Goal: Communication & Community: Share content

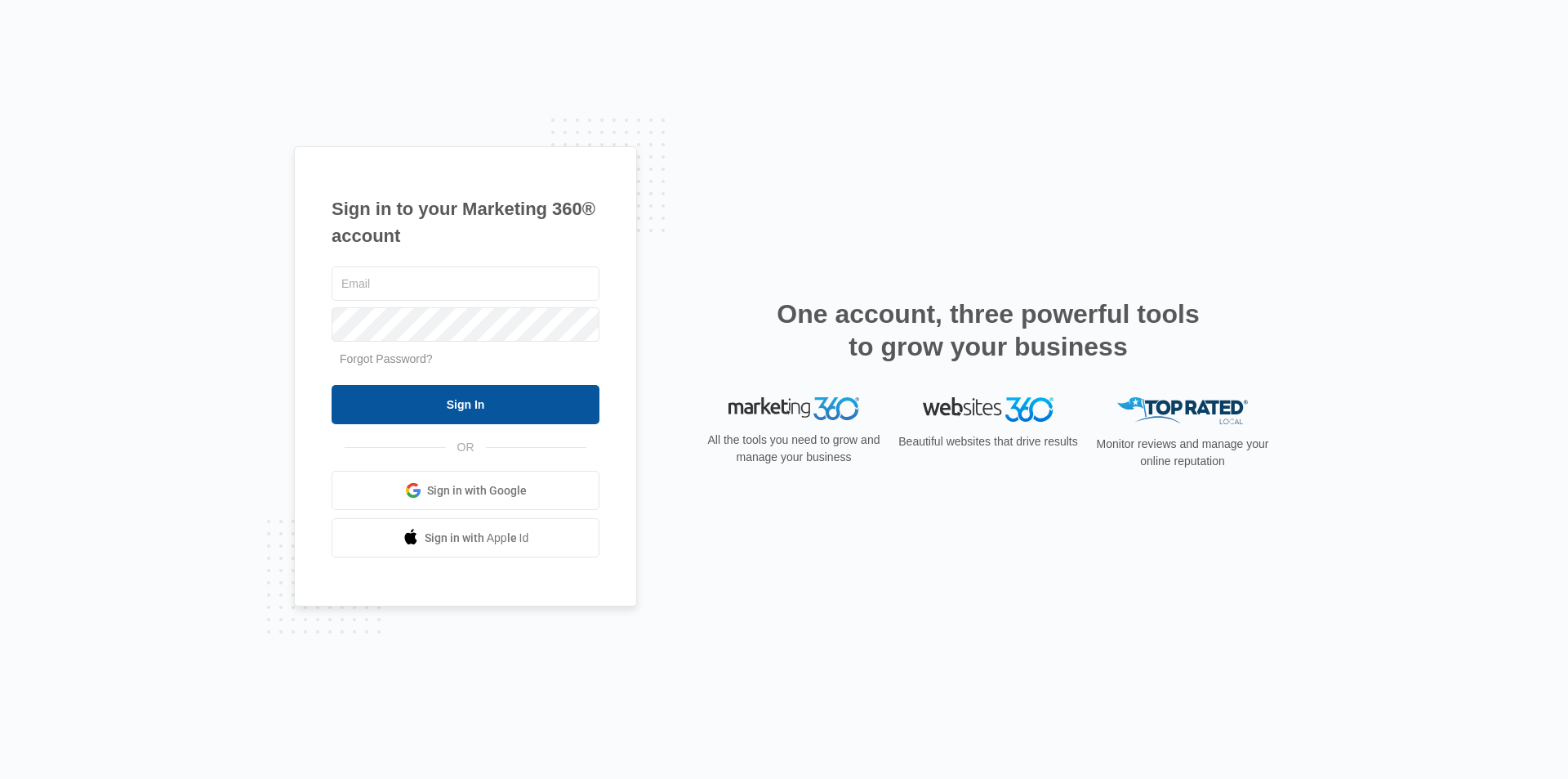
type input "[EMAIL_ADDRESS][DOMAIN_NAME]"
click at [464, 406] on input "Sign In" at bounding box center [465, 404] width 268 height 39
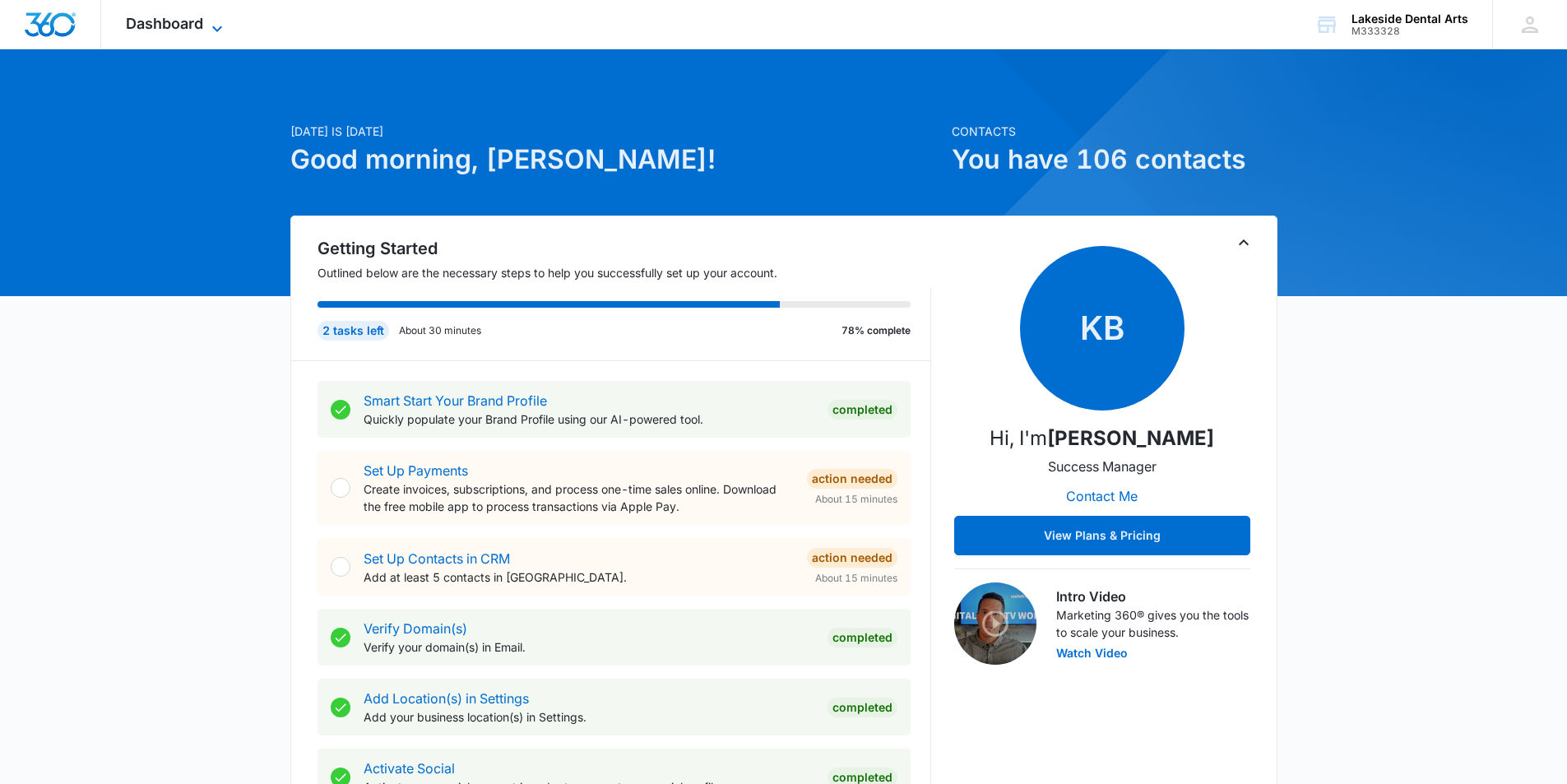
click at [202, 25] on span "Dashboard" at bounding box center [164, 23] width 78 height 18
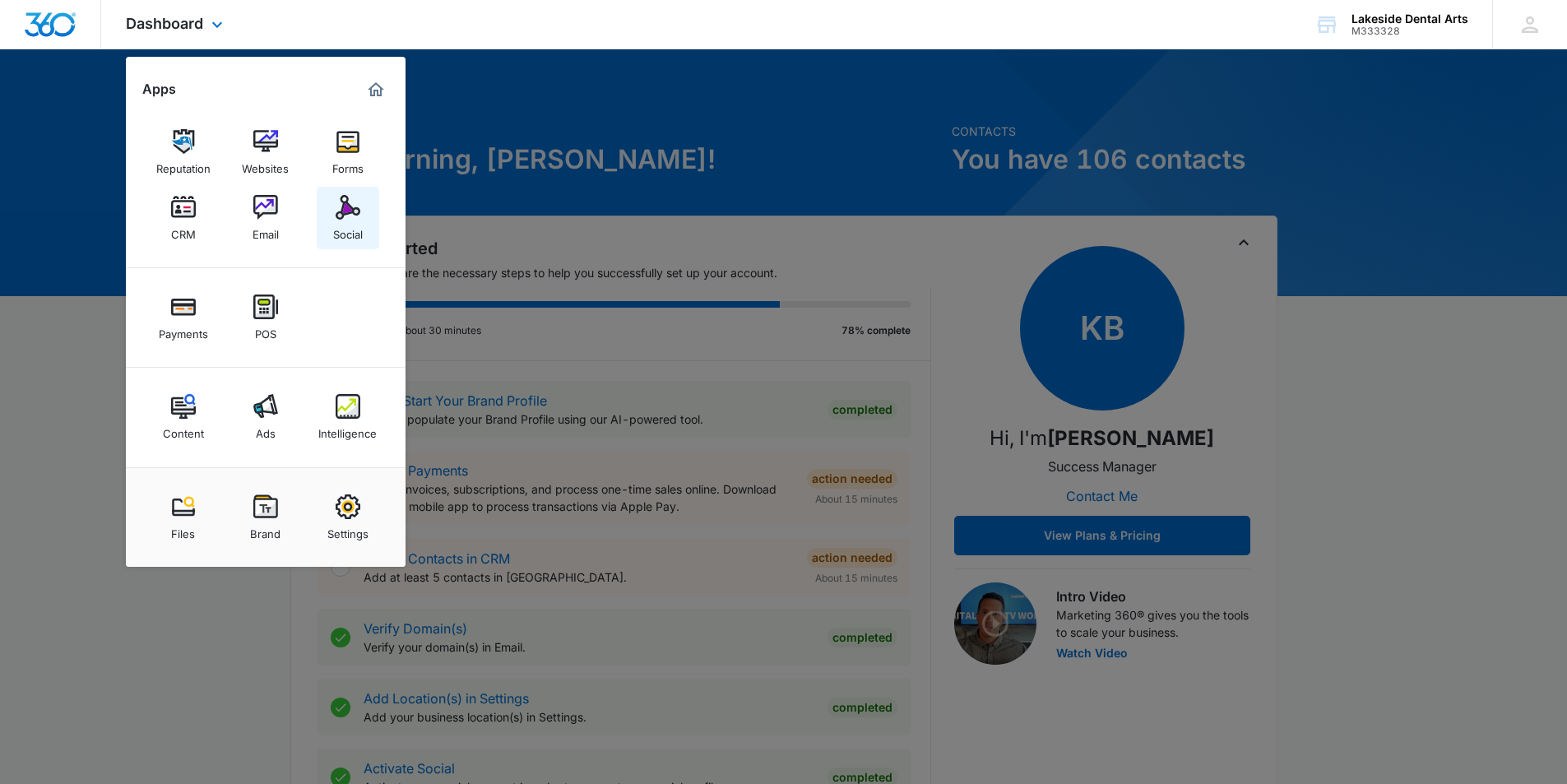
click at [350, 214] on img at bounding box center [348, 208] width 25 height 25
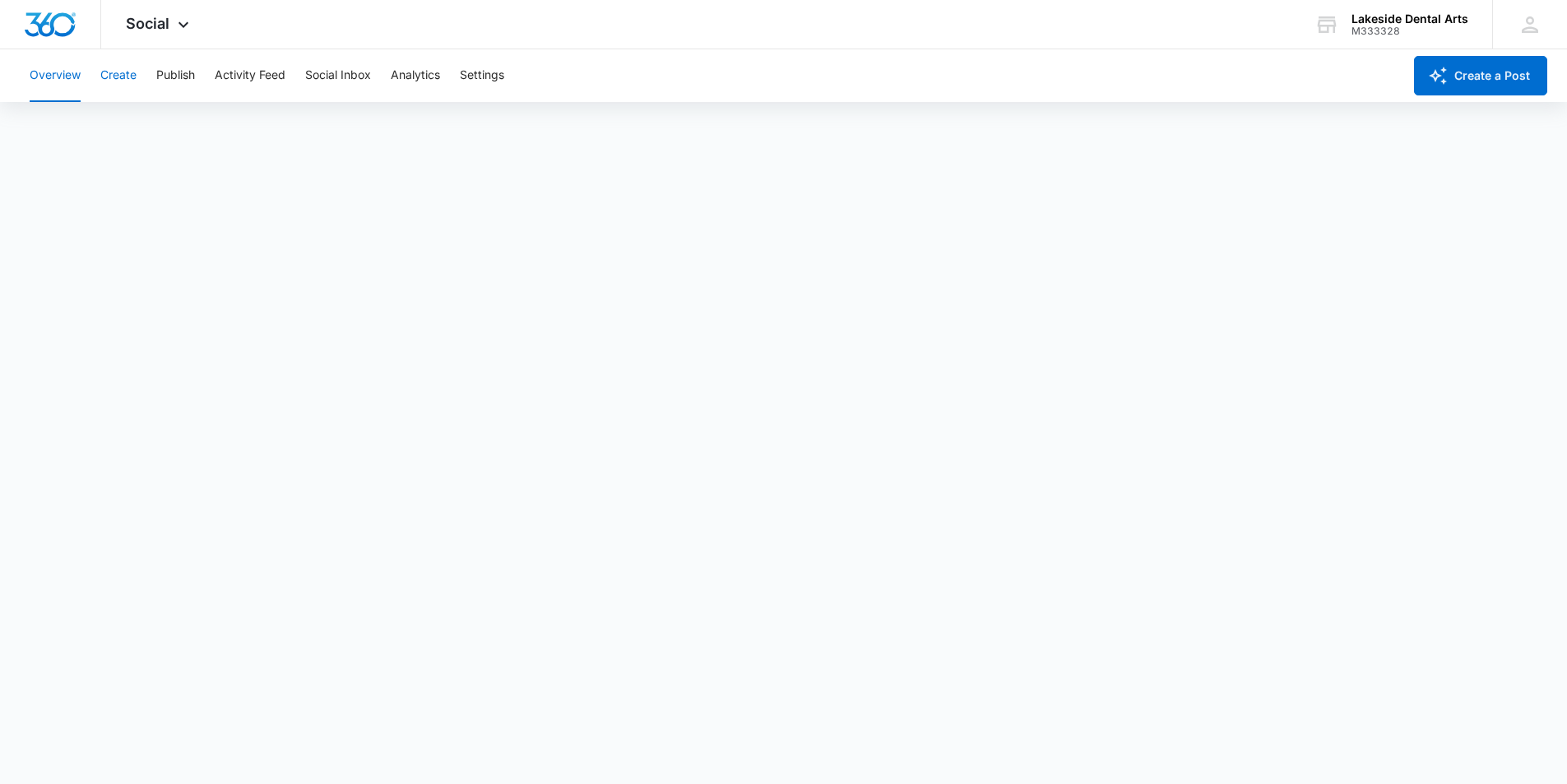
click at [123, 74] on button "Create" at bounding box center [118, 75] width 36 height 53
click at [180, 75] on button "Publish" at bounding box center [175, 75] width 38 height 53
click at [1462, 79] on button "Create a Post" at bounding box center [1481, 75] width 134 height 39
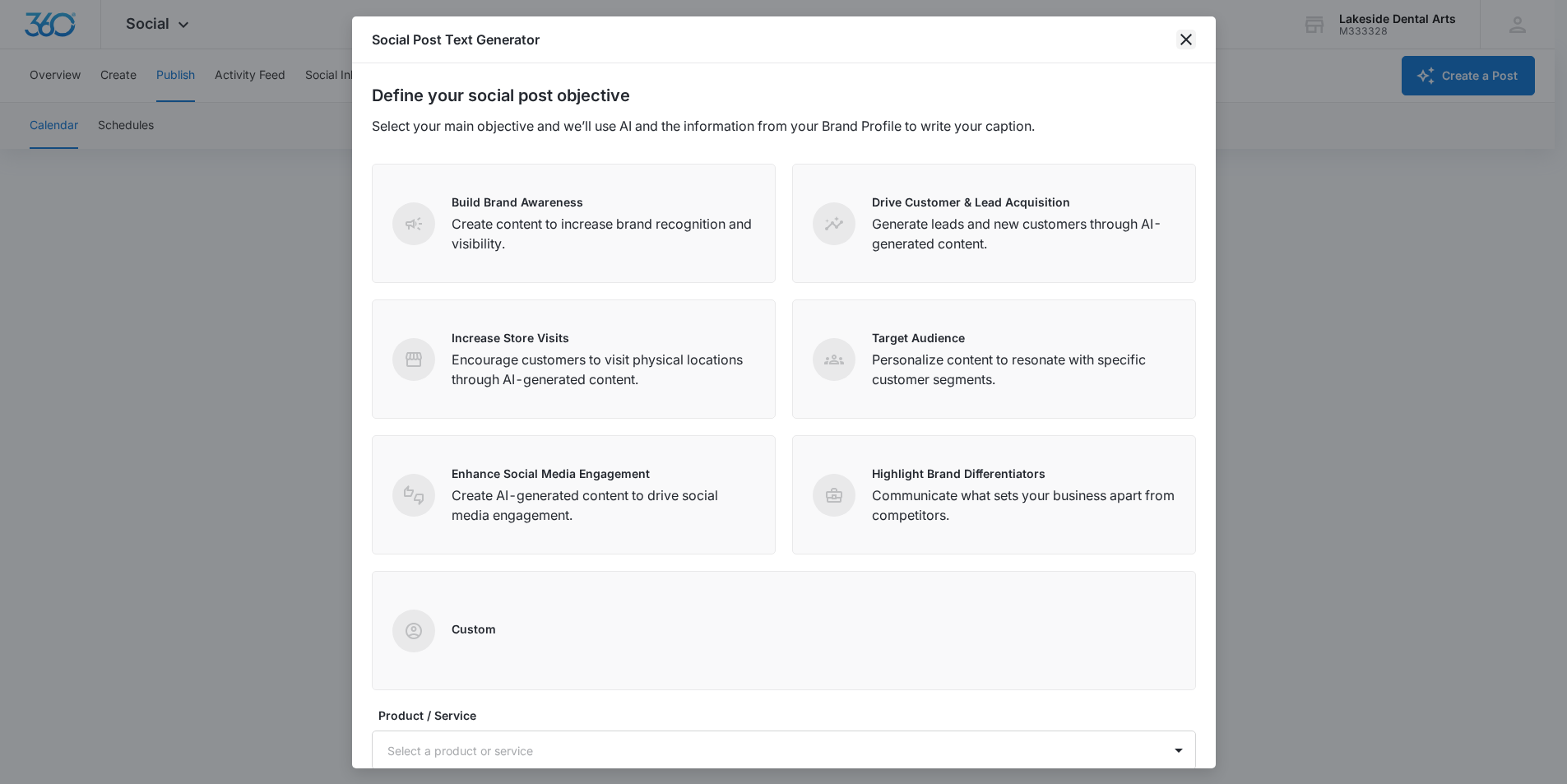
click at [1182, 40] on icon "close" at bounding box center [1187, 39] width 20 height 20
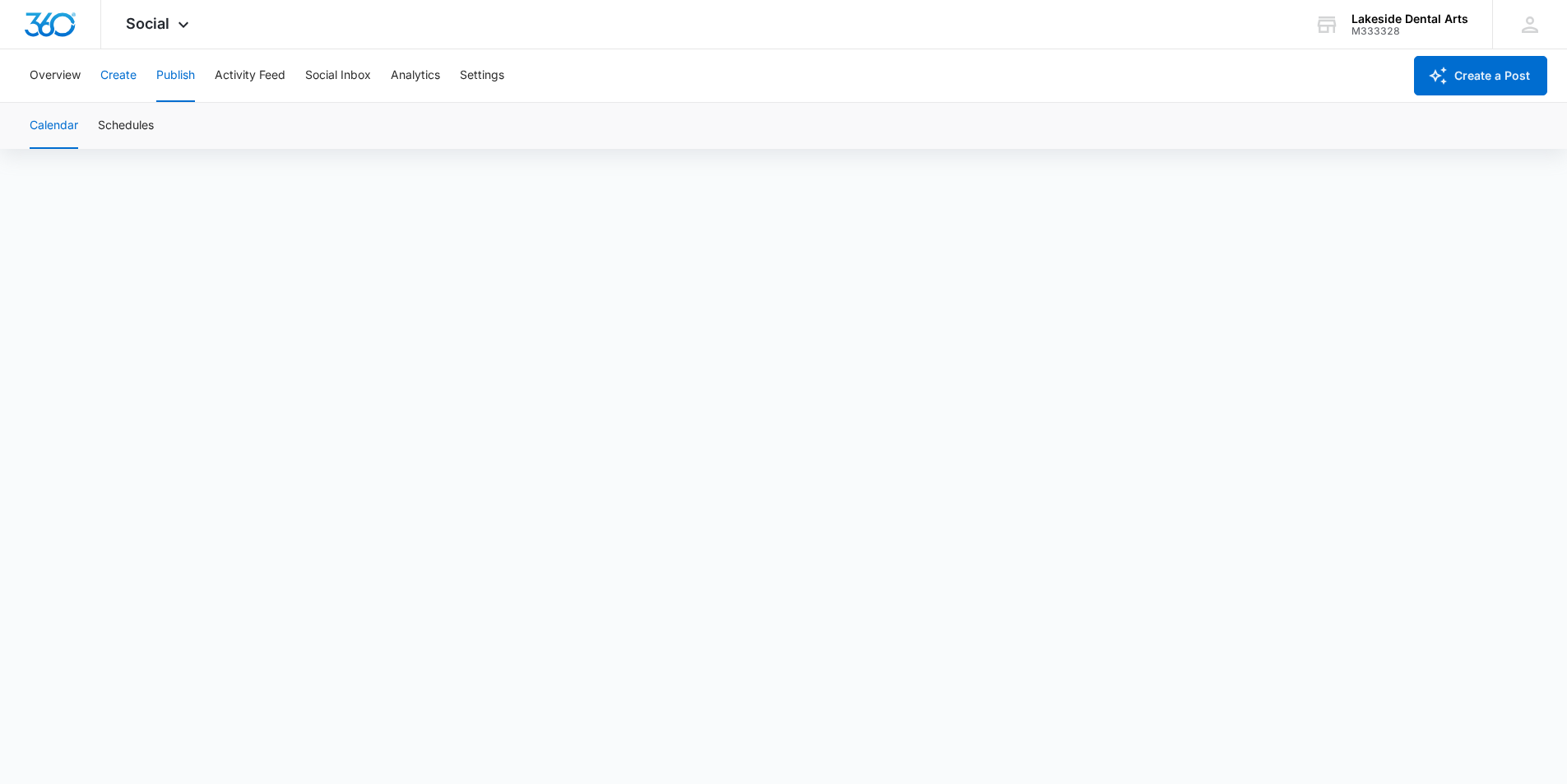
click at [118, 73] on button "Create" at bounding box center [118, 75] width 36 height 53
